Goal: Obtain resource: Download file/media

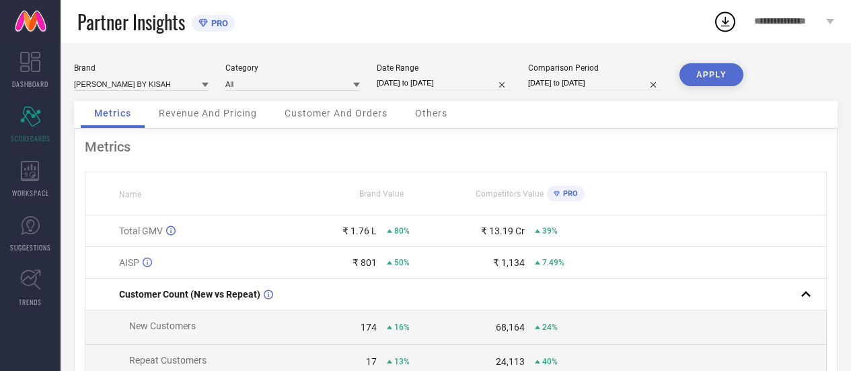
scroll to position [1, 0]
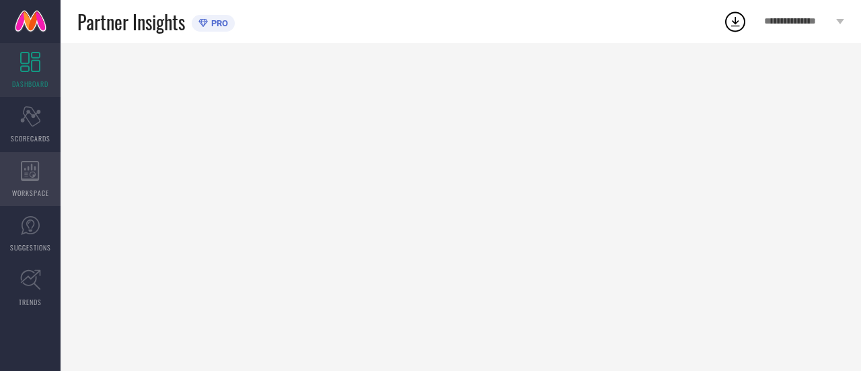
click at [24, 192] on span "WORKSPACE" at bounding box center [30, 193] width 37 height 10
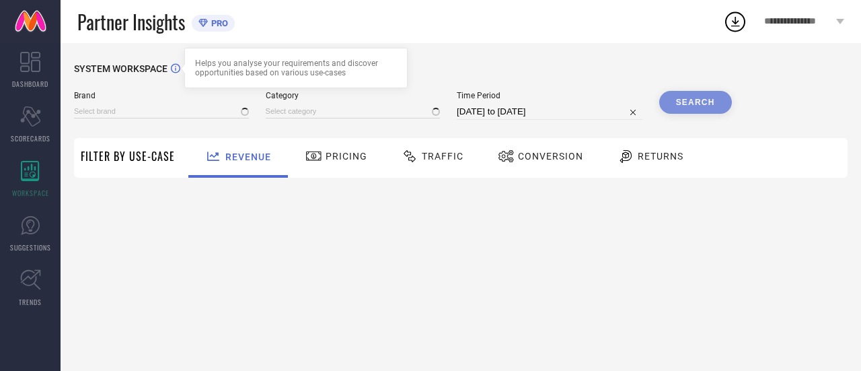
type input "[PERSON_NAME] BY KISAH"
type input "All"
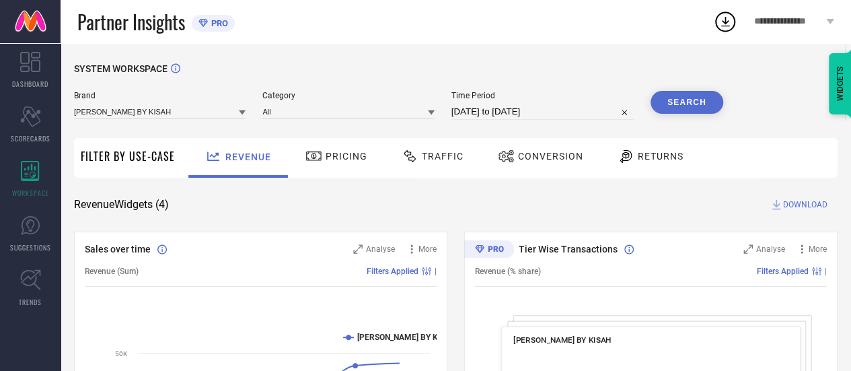
click at [437, 157] on span "Traffic" at bounding box center [443, 156] width 42 height 11
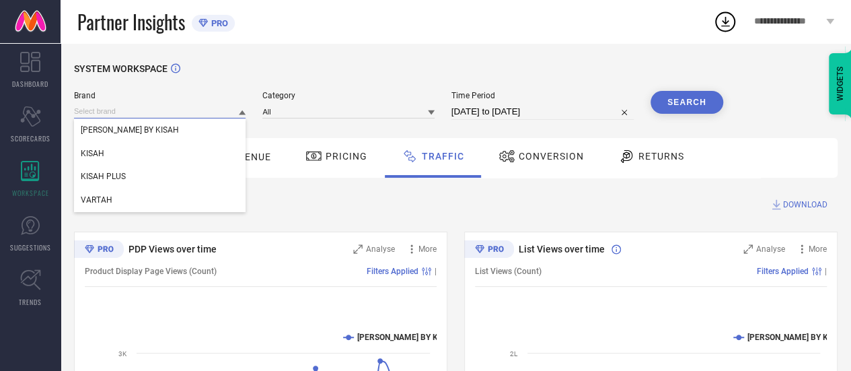
click at [191, 115] on input at bounding box center [160, 111] width 172 height 14
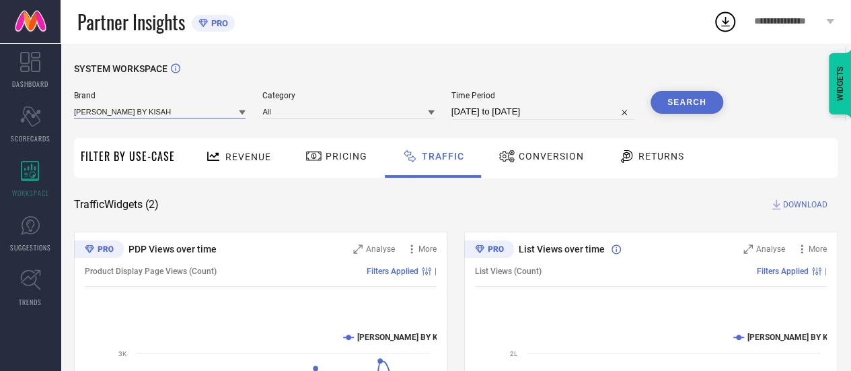
click at [188, 115] on input at bounding box center [160, 111] width 172 height 14
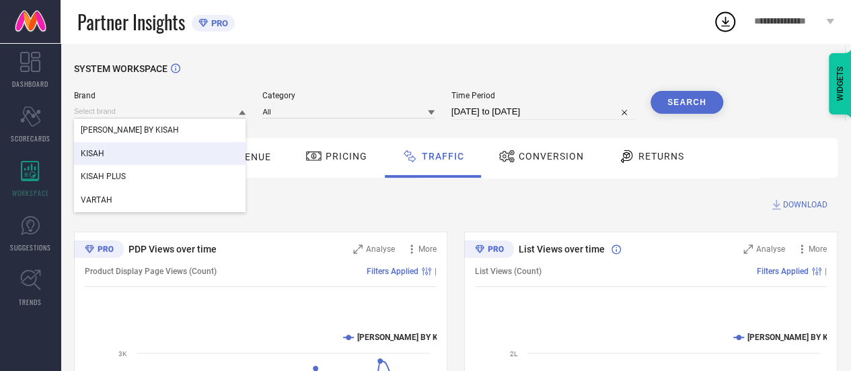
click at [140, 151] on div "KISAH" at bounding box center [160, 153] width 172 height 23
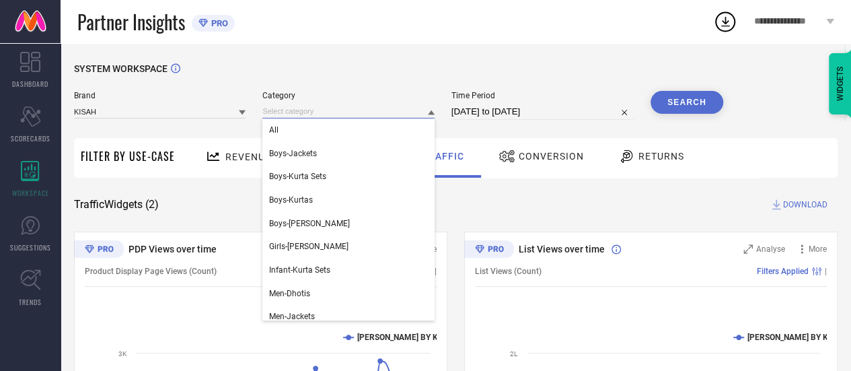
click at [307, 118] on input at bounding box center [348, 111] width 172 height 14
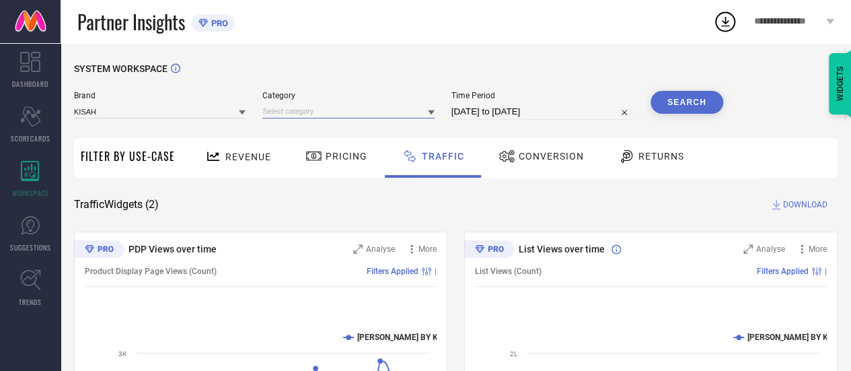
click at [301, 108] on input at bounding box center [348, 111] width 172 height 14
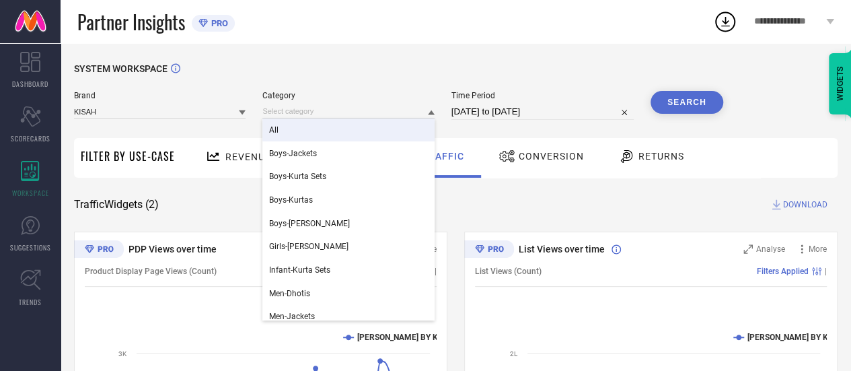
click at [292, 131] on div "All" at bounding box center [348, 129] width 172 height 23
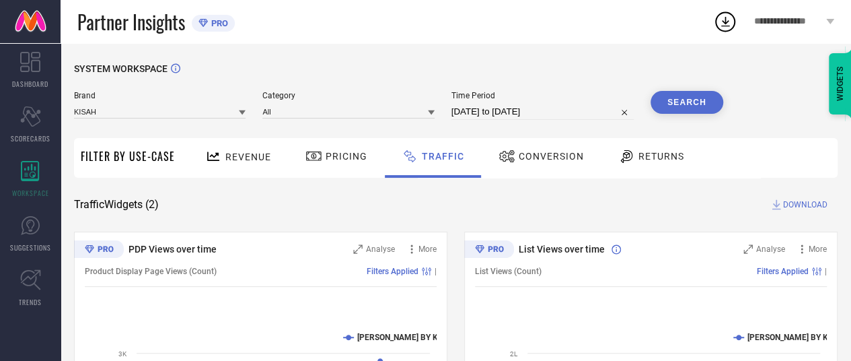
select select "7"
select select "2025"
select select "8"
select select "2025"
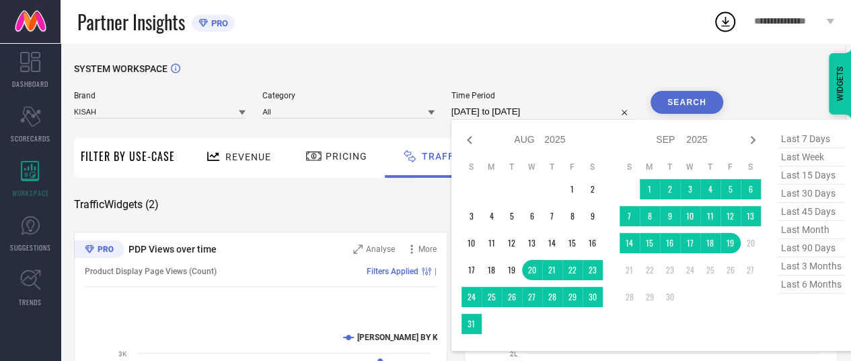
click at [576, 113] on input "[DATE] to [DATE]" at bounding box center [542, 112] width 182 height 16
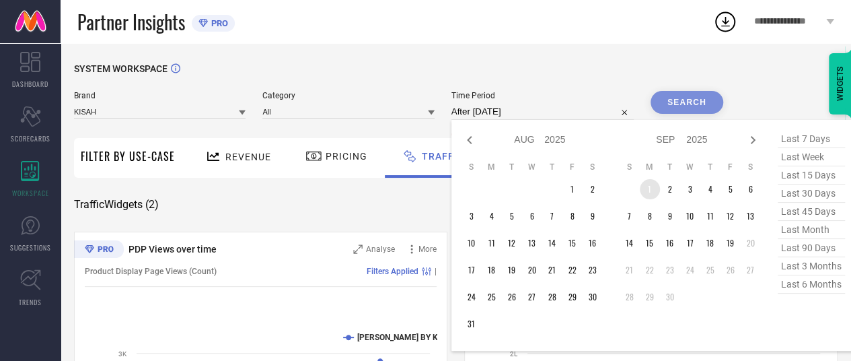
click at [647, 188] on td "1" at bounding box center [650, 189] width 20 height 20
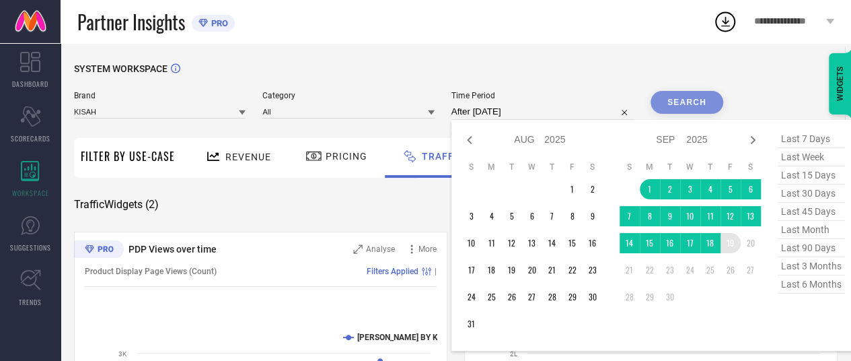
type input "[DATE] to [DATE]"
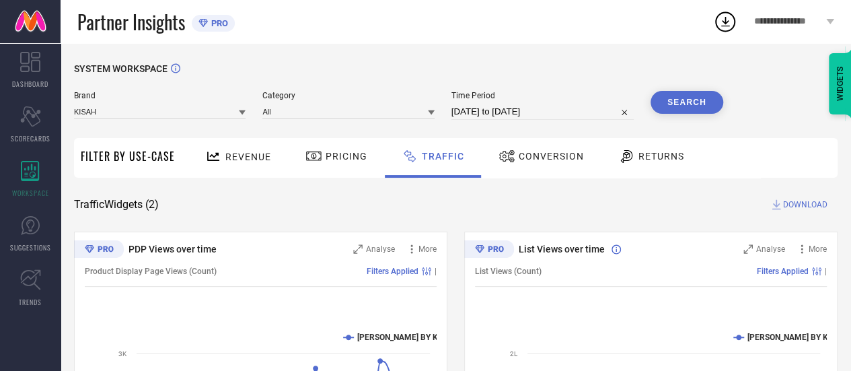
click at [704, 111] on button "Search" at bounding box center [686, 102] width 73 height 23
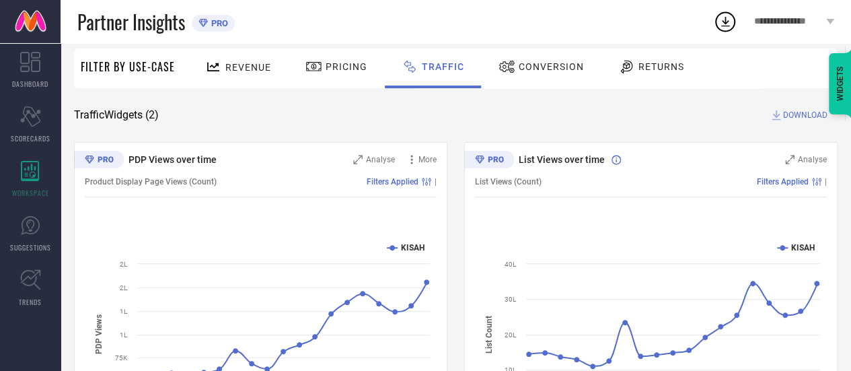
scroll to position [93, 0]
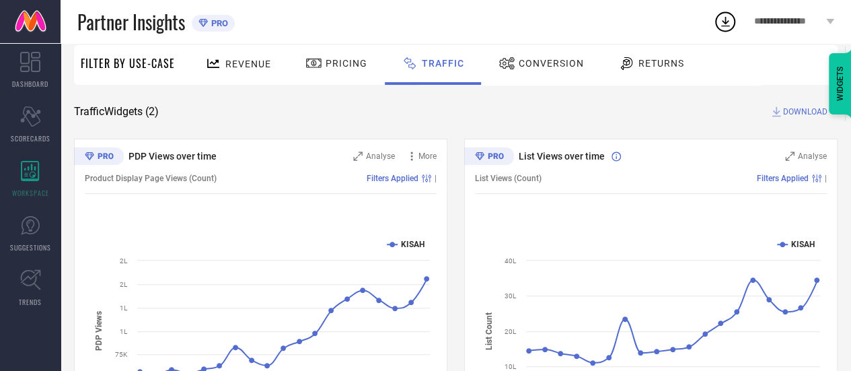
click at [812, 114] on span "DOWNLOAD" at bounding box center [805, 111] width 44 height 13
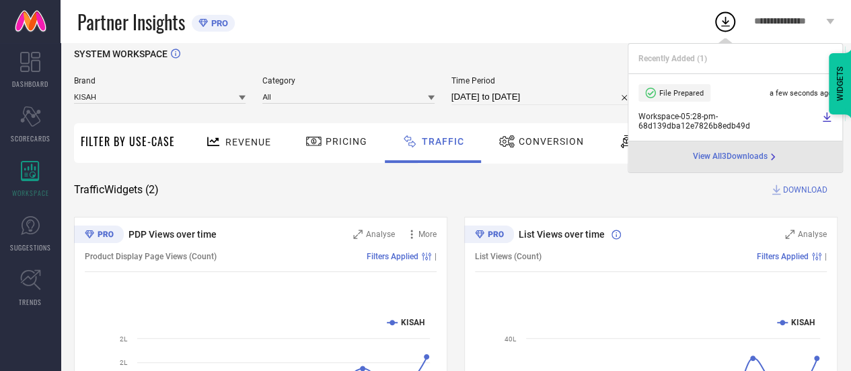
scroll to position [14, 0]
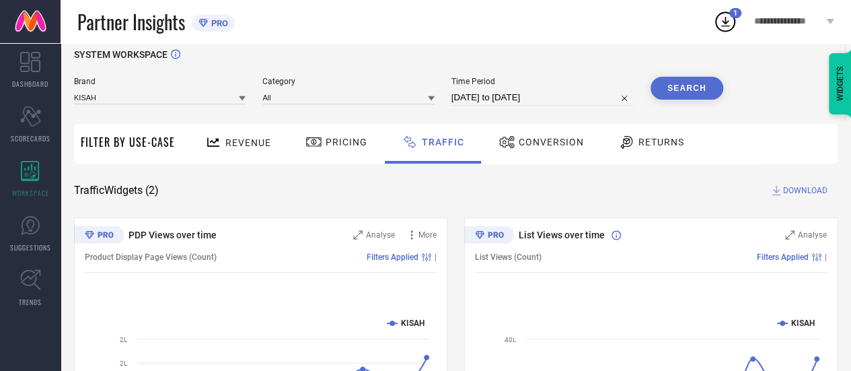
click at [456, 29] on div "Partner Insights PRO" at bounding box center [395, 21] width 636 height 43
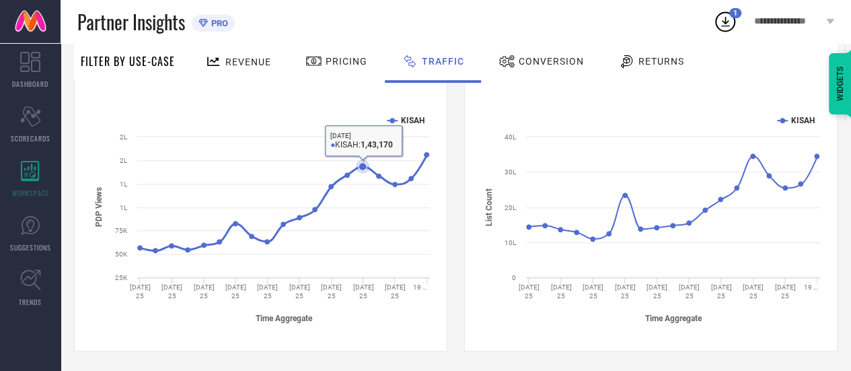
scroll to position [0, 0]
